Goal: Task Accomplishment & Management: Manage account settings

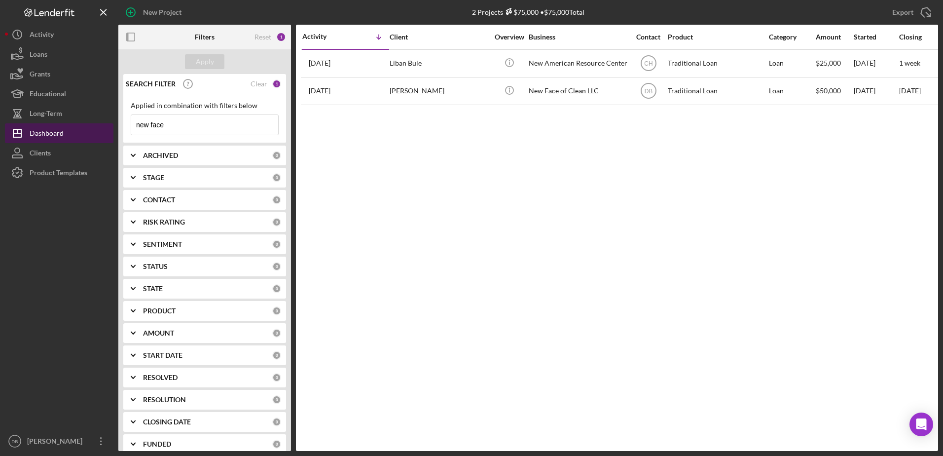
drag, startPoint x: 191, startPoint y: 126, endPoint x: 110, endPoint y: 123, distance: 80.9
click at [112, 123] on div "New Project 2 Projects $75,000 • $75,000 Total sum Export Icon/Export Filters R…" at bounding box center [471, 225] width 933 height 451
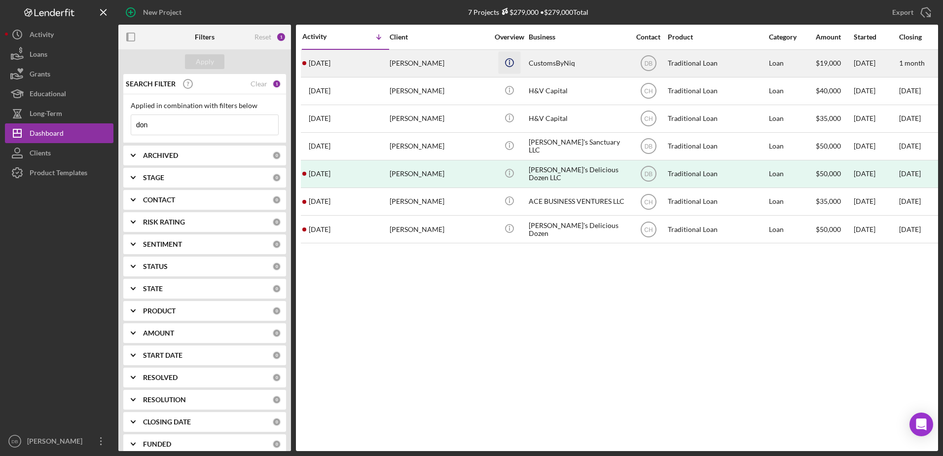
type input "don"
click at [500, 62] on icon "Icon/Info" at bounding box center [509, 62] width 22 height 22
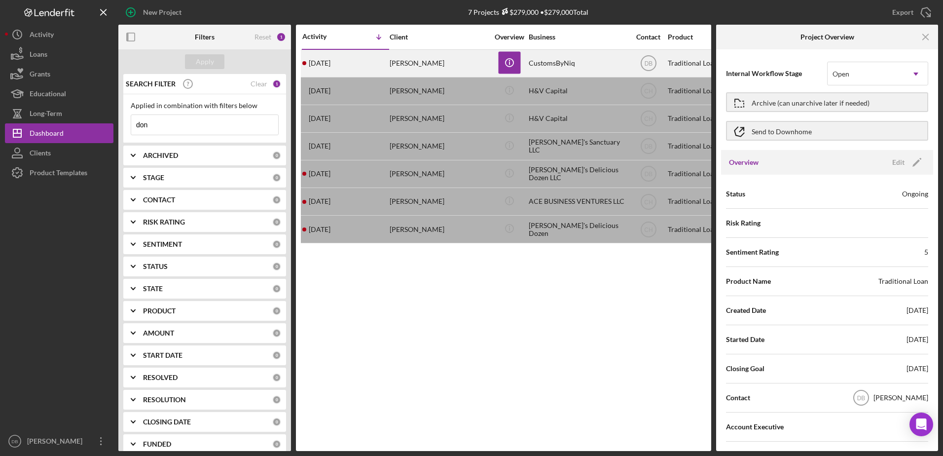
click at [484, 74] on div "[PERSON_NAME]" at bounding box center [438, 63] width 99 height 26
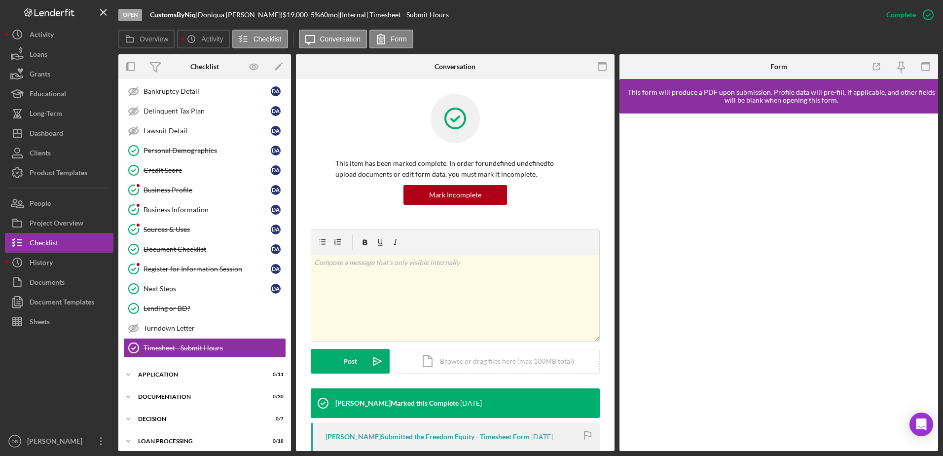
scroll to position [112, 0]
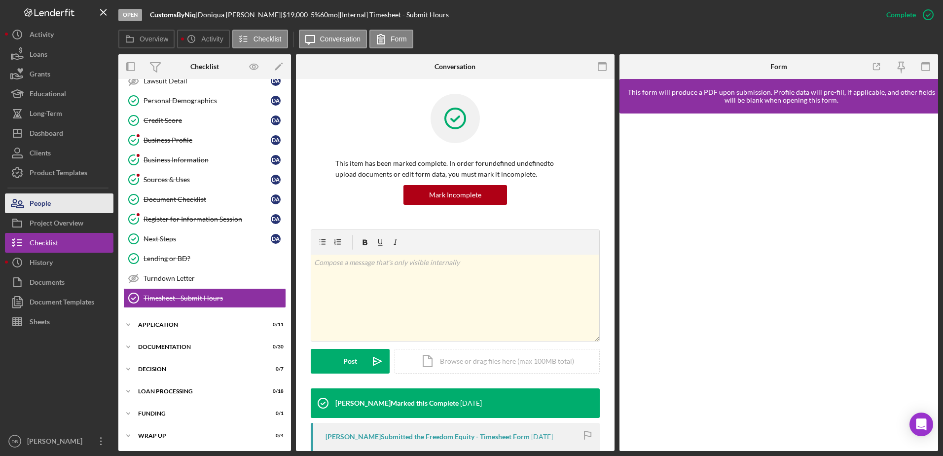
click at [46, 207] on div "People" at bounding box center [40, 204] width 21 height 22
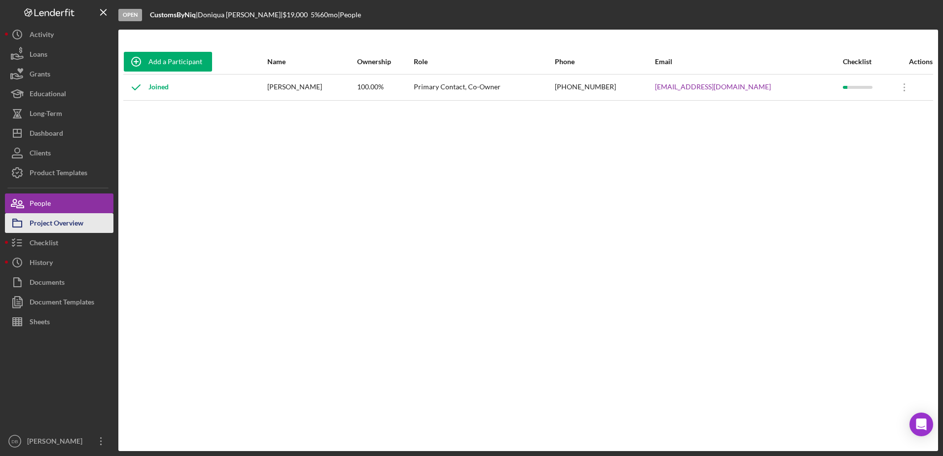
click at [54, 223] on div "Project Overview" at bounding box center [57, 224] width 54 height 22
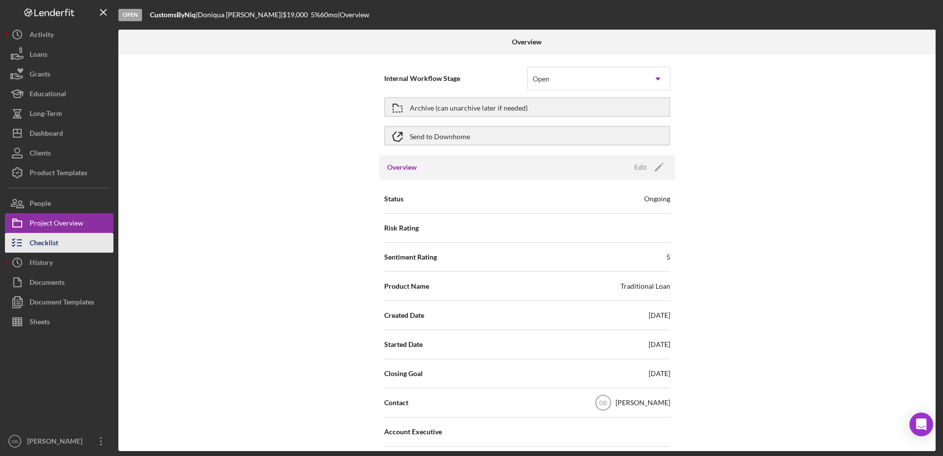
click at [72, 249] on button "Checklist" at bounding box center [59, 243] width 108 height 20
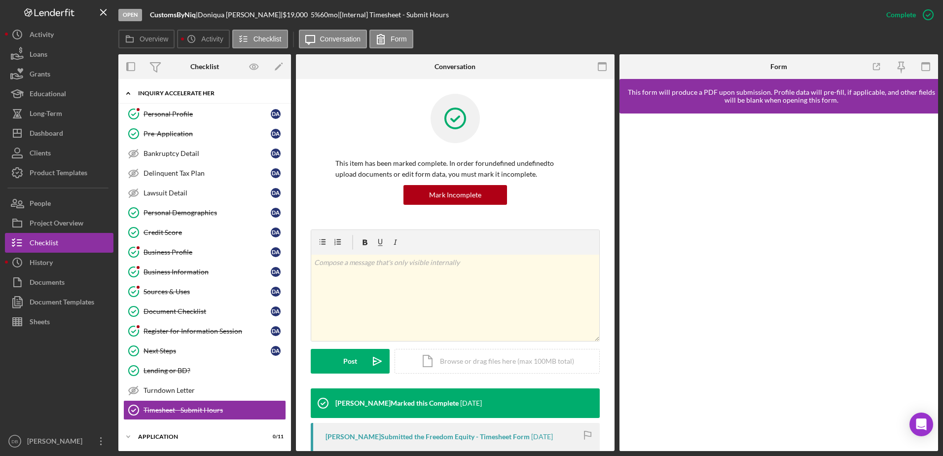
click at [164, 89] on div "Icon/Expander Inquiry Accelerate Her 12 / 16" at bounding box center [204, 93] width 173 height 20
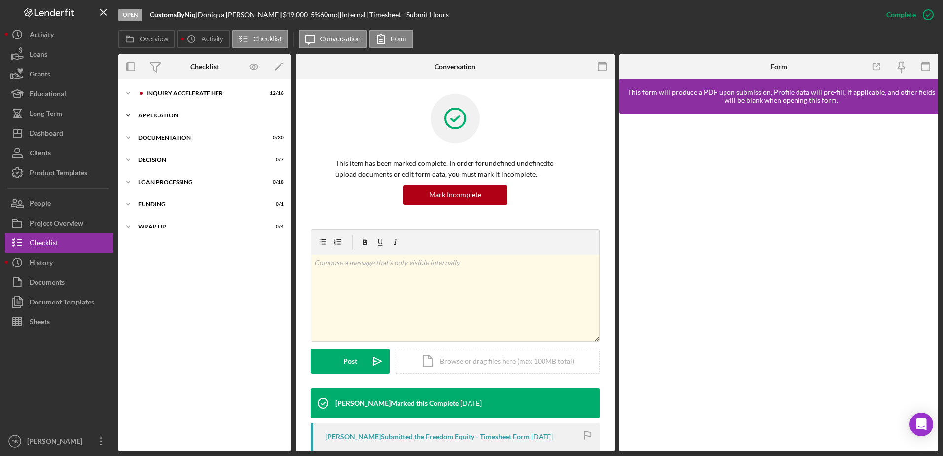
click at [170, 104] on div "Icon/Expander Inquiry Accelerate Her 12 / 16 Icon/Expander Application 0 / 11 I…" at bounding box center [204, 265] width 173 height 362
click at [171, 107] on div "Icon/Expander Application 0 / 11" at bounding box center [204, 116] width 173 height 20
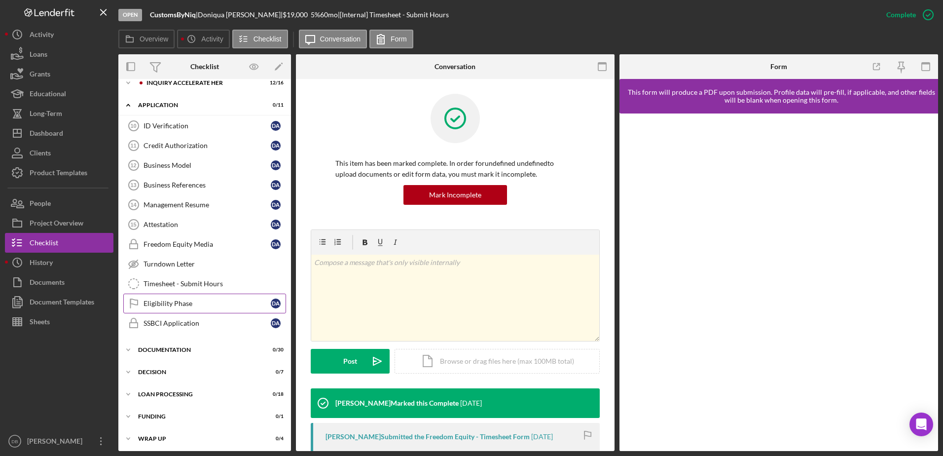
scroll to position [13, 0]
click at [163, 348] on div "Documentation" at bounding box center [208, 347] width 141 height 6
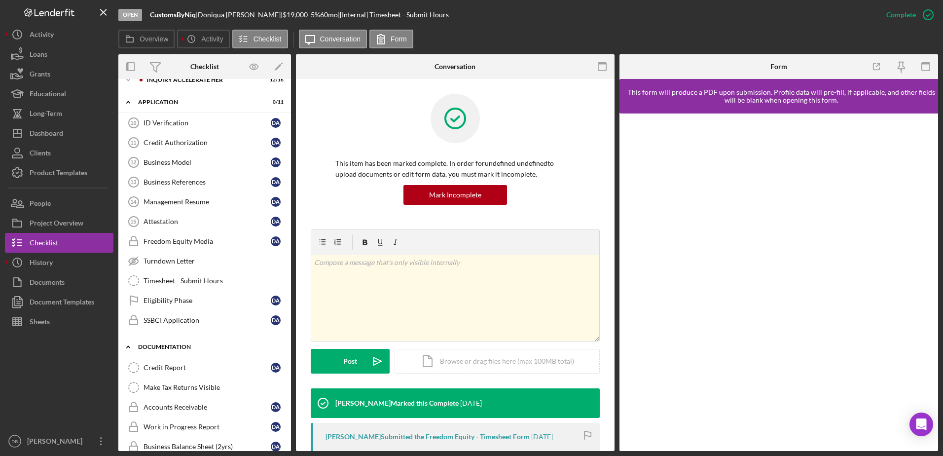
click at [127, 347] on polyline at bounding box center [128, 347] width 3 height 2
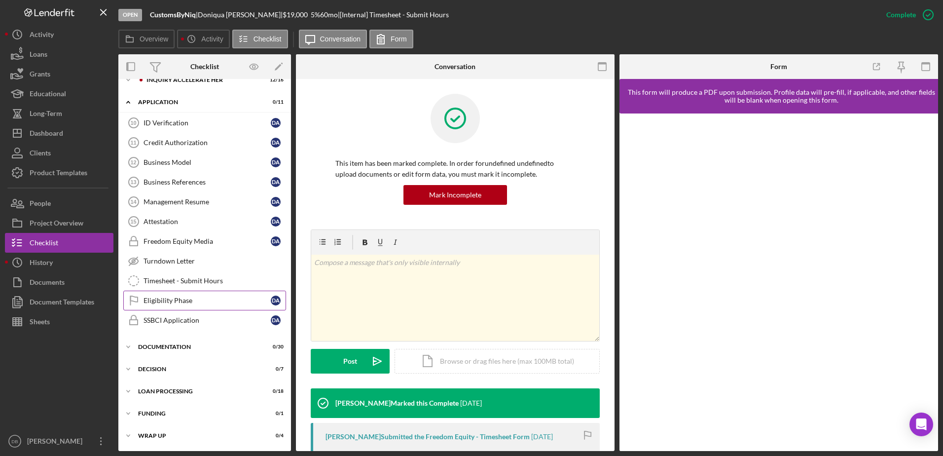
scroll to position [0, 0]
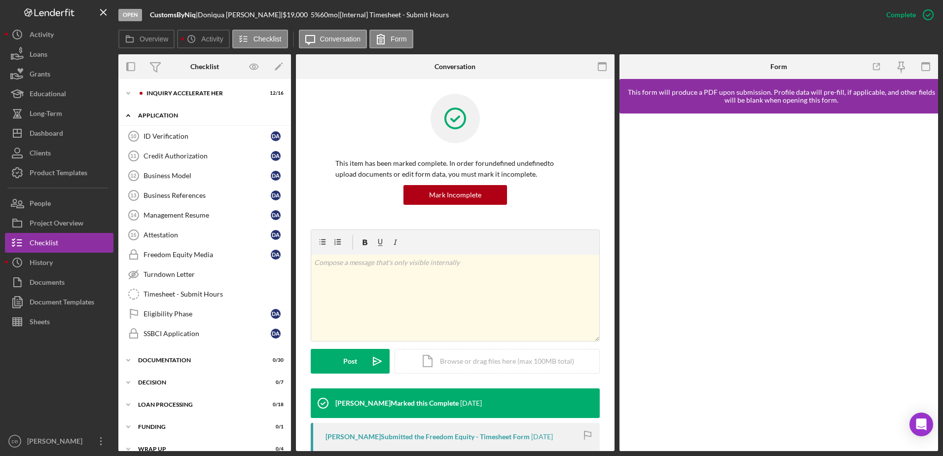
click at [127, 113] on icon "Icon/Expander" at bounding box center [128, 116] width 20 height 20
